Goal: Check status: Check status

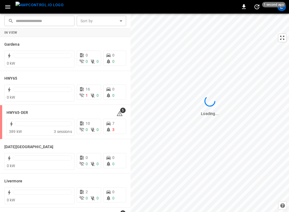
click at [51, 8] on img "menu" at bounding box center [39, 5] width 48 height 7
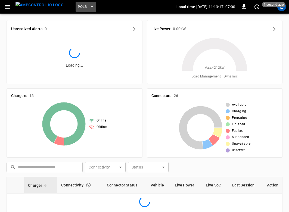
click at [89, 4] on icon "button" at bounding box center [91, 6] width 5 height 5
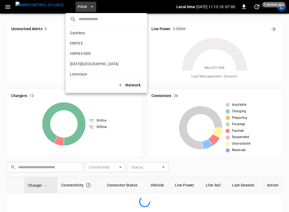
scroll to position [46, 0]
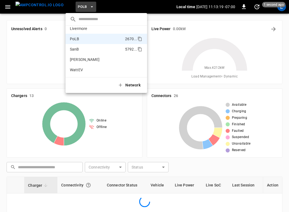
click at [81, 47] on p "SanB" at bounding box center [96, 48] width 53 height 5
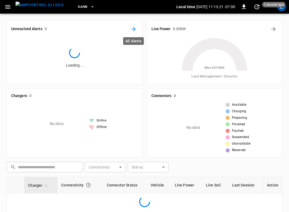
click at [132, 28] on icon "All Alerts" at bounding box center [133, 29] width 7 height 7
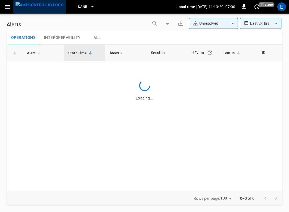
click at [44, 8] on img "menu" at bounding box center [39, 5] width 48 height 7
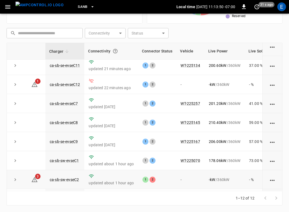
scroll to position [99, 0]
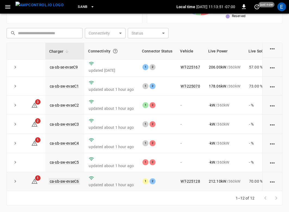
click at [73, 184] on link "ca-sb-sw-evseC6" at bounding box center [64, 181] width 31 height 7
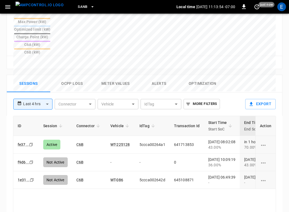
scroll to position [281, 0]
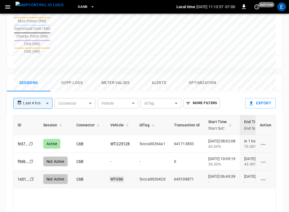
click at [114, 176] on link "WT-086" at bounding box center [116, 179] width 15 height 7
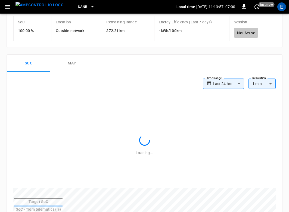
scroll to position [281, 0]
